Goal: Check status: Check status

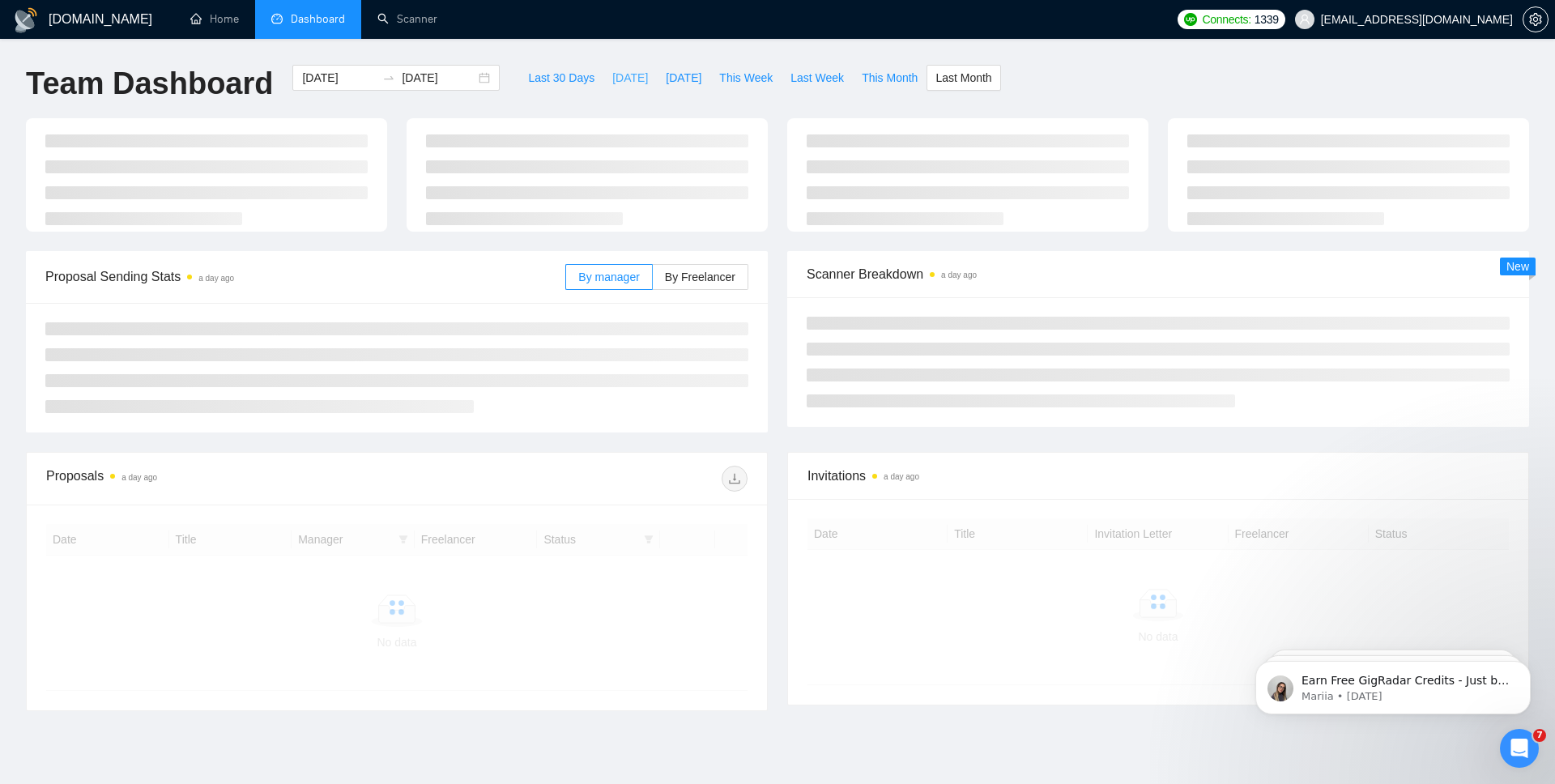
click at [617, 78] on span "[DATE]" at bounding box center [630, 77] width 35 height 18
type input "[DATE]"
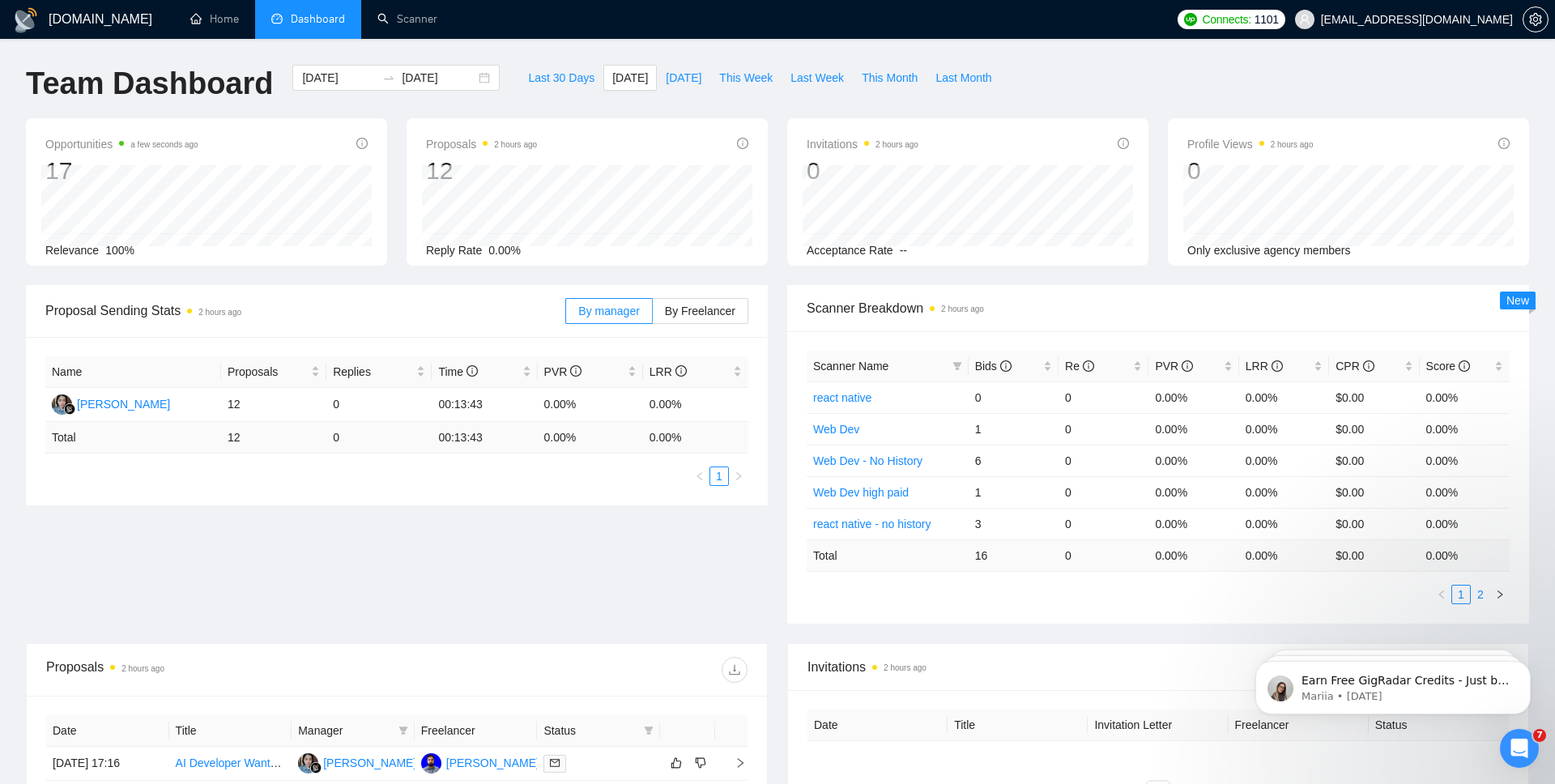
click at [1481, 595] on link "2" at bounding box center [1480, 594] width 18 height 18
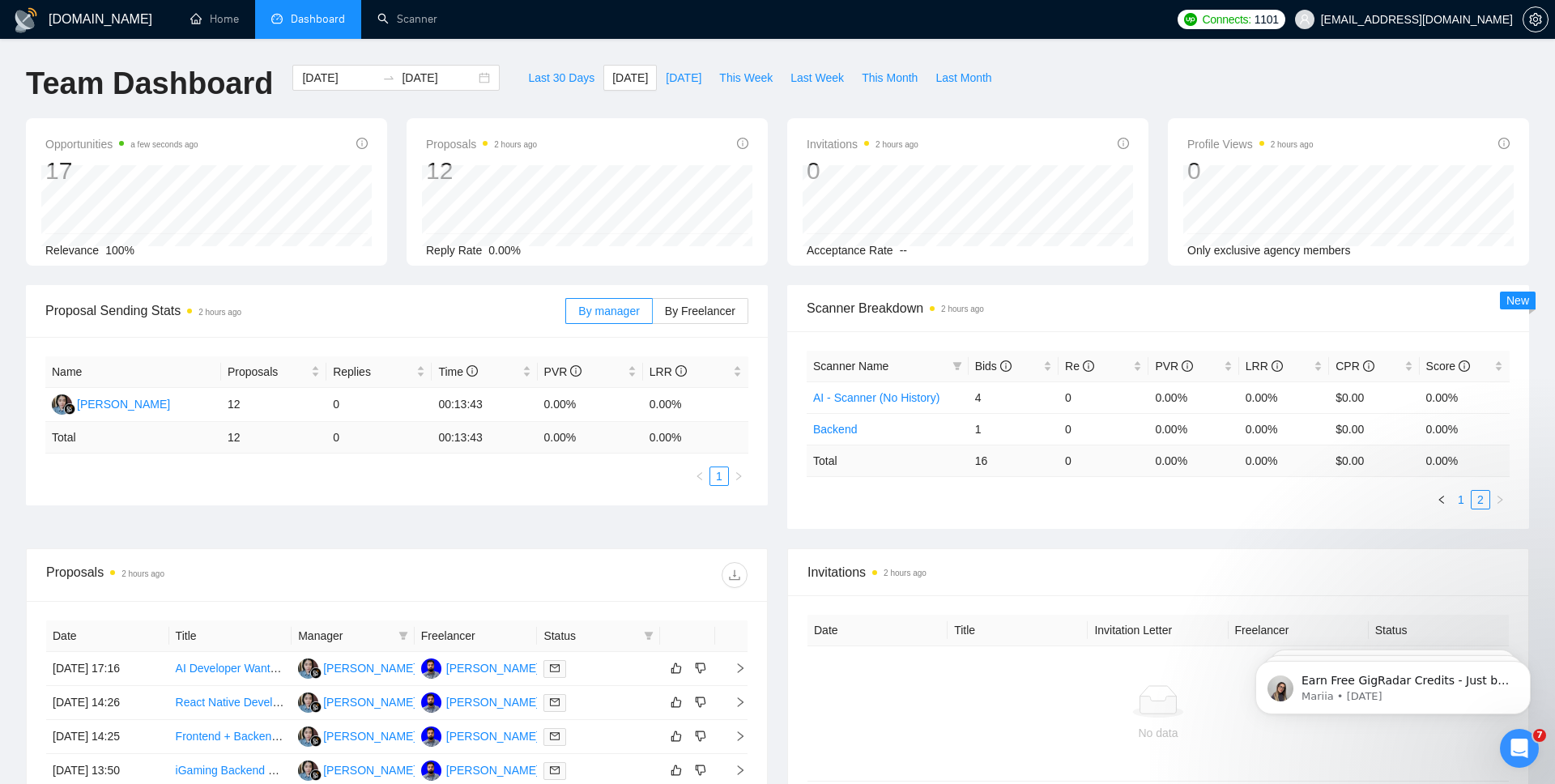
click at [1461, 498] on link "1" at bounding box center [1461, 500] width 18 height 18
